Goal: Information Seeking & Learning: Find specific fact

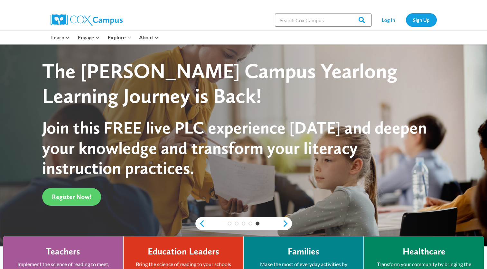
click at [278, 19] on input "Search in [URL][DOMAIN_NAME]" at bounding box center [323, 20] width 97 height 13
paste input "Talk With Me Baby: Early Care and Learning"
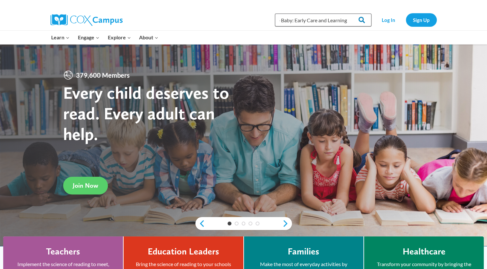
type input "Talk With Me Baby: Early Care and Learning"
click at [362, 19] on input "Search" at bounding box center [359, 20] width 25 height 13
